Goal: Task Accomplishment & Management: Use online tool/utility

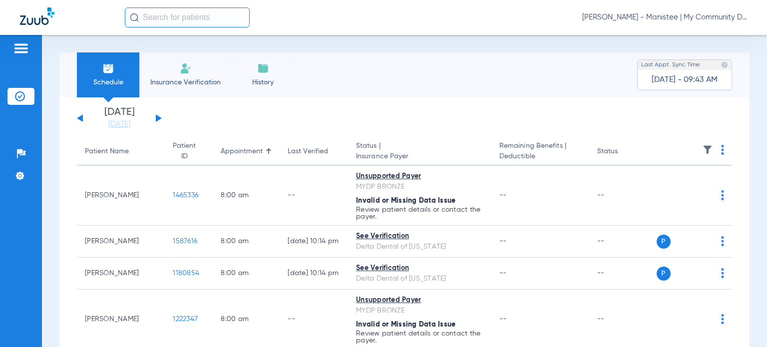
click at [654, 17] on span "[PERSON_NAME] - Manistee | My Community Dental Centers" at bounding box center [664, 17] width 165 height 10
click at [703, 33] on span "Account Selection" at bounding box center [710, 35] width 56 height 7
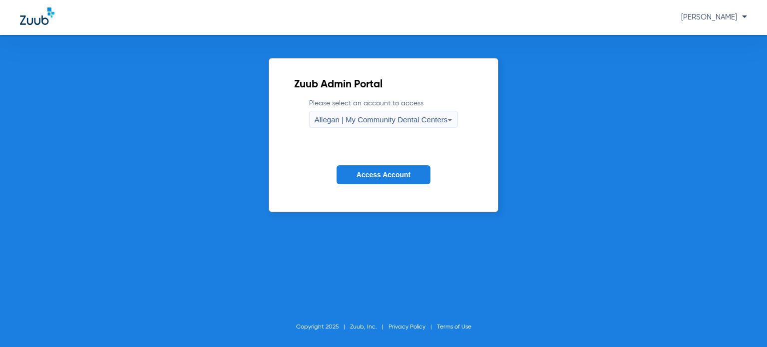
click at [423, 121] on span "Allegan | My Community Dental Centers" at bounding box center [381, 119] width 133 height 8
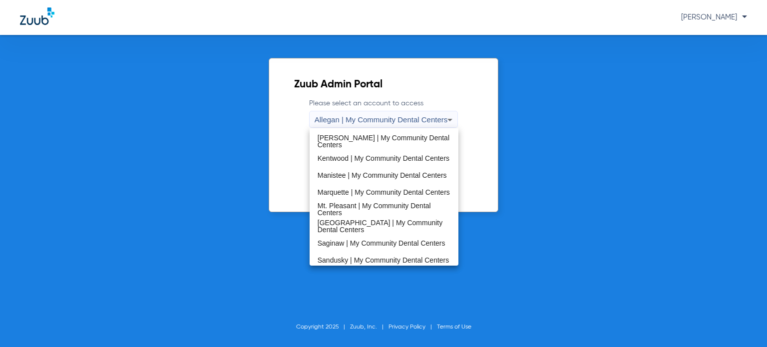
scroll to position [250, 0]
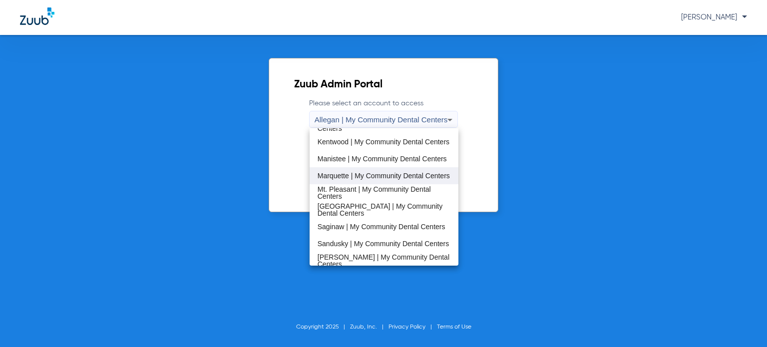
click at [374, 178] on span "Marquette | My Community Dental Centers" at bounding box center [384, 175] width 132 height 7
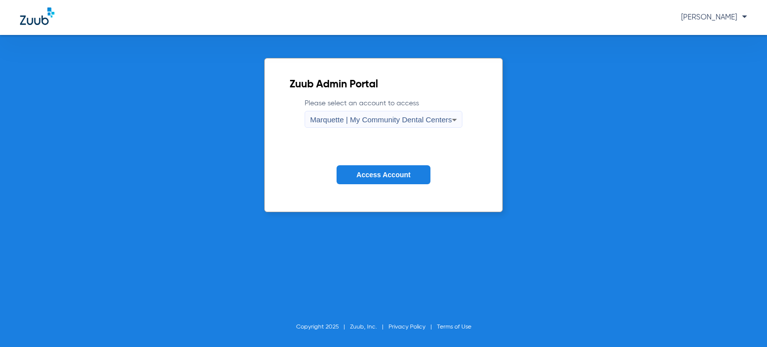
click at [376, 175] on span "Access Account" at bounding box center [384, 175] width 54 height 8
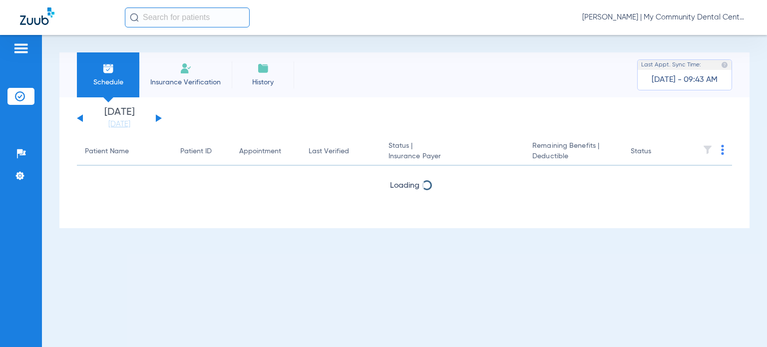
click at [184, 16] on input "text" at bounding box center [187, 17] width 125 height 20
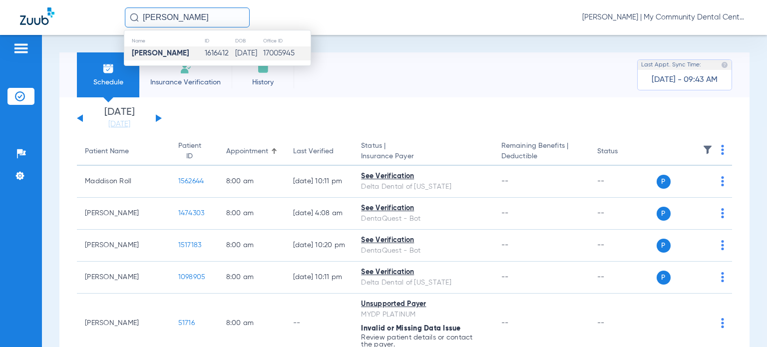
type input "[PERSON_NAME]"
click at [164, 52] on strong "[PERSON_NAME]" at bounding box center [160, 52] width 57 height 7
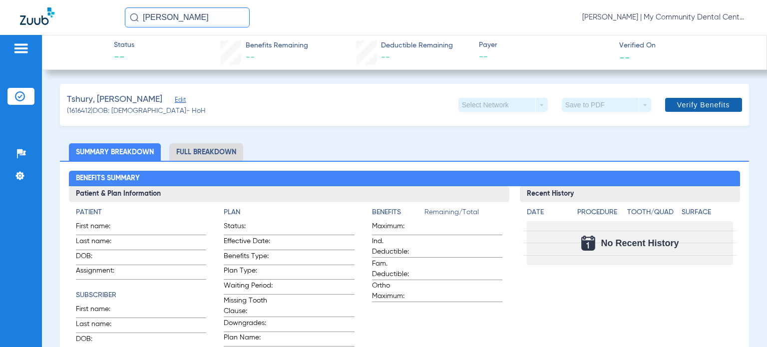
click at [709, 106] on span "Verify Benefits" at bounding box center [703, 105] width 53 height 8
